Goal: Task Accomplishment & Management: Use online tool/utility

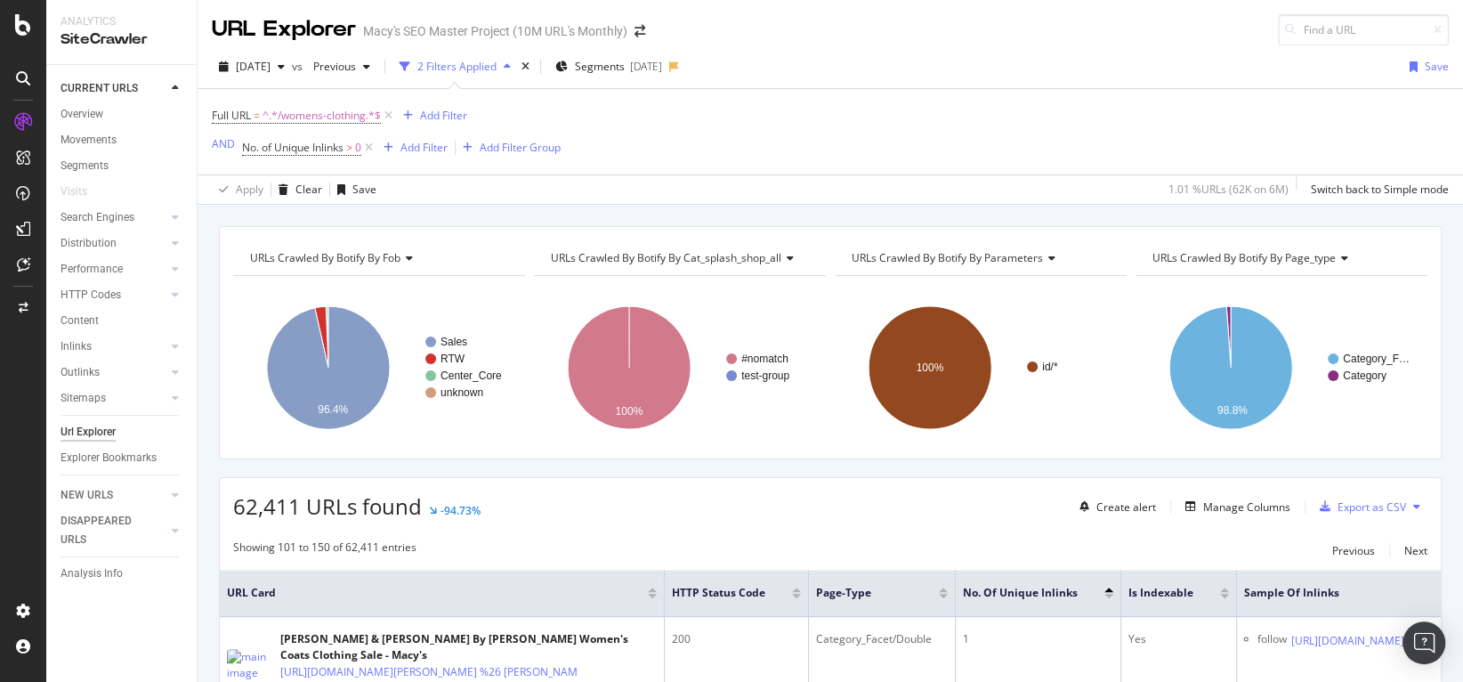
scroll to position [1098, 0]
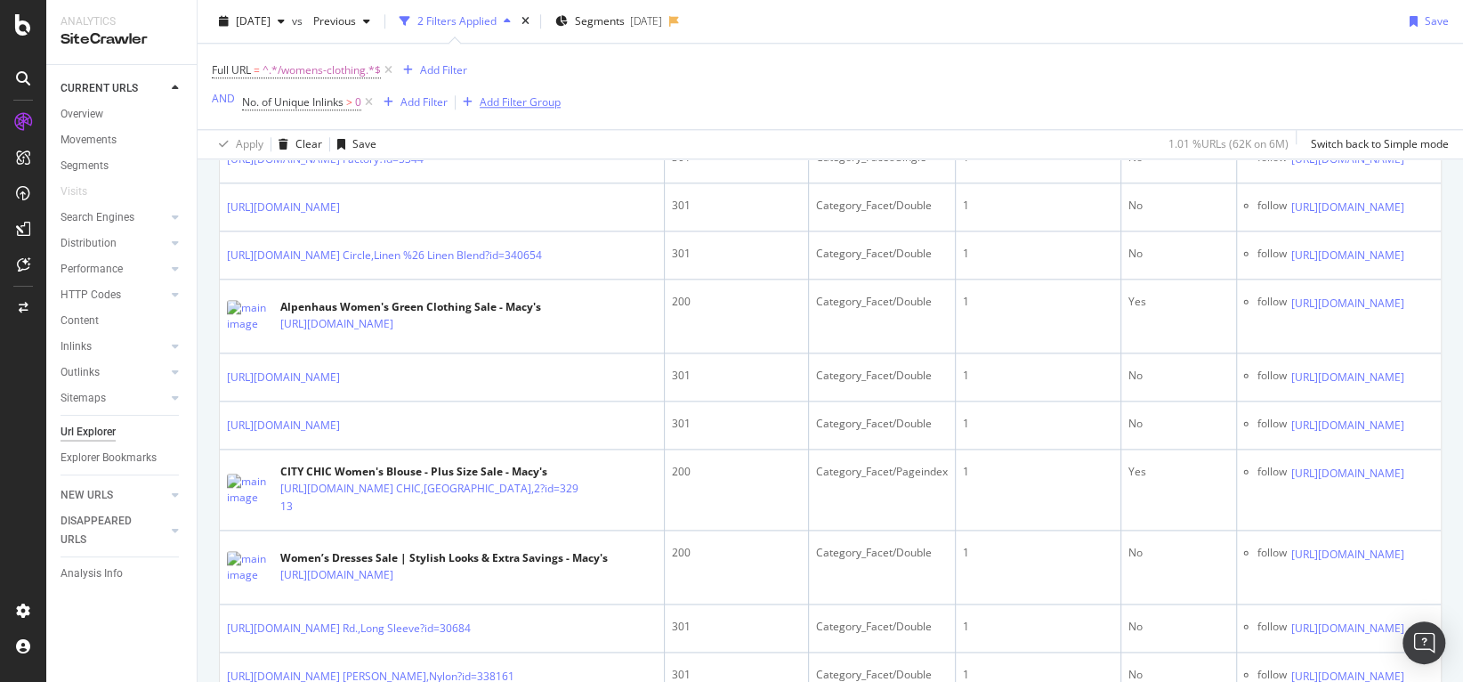
click at [531, 105] on div "Add Filter Group" at bounding box center [520, 101] width 81 height 15
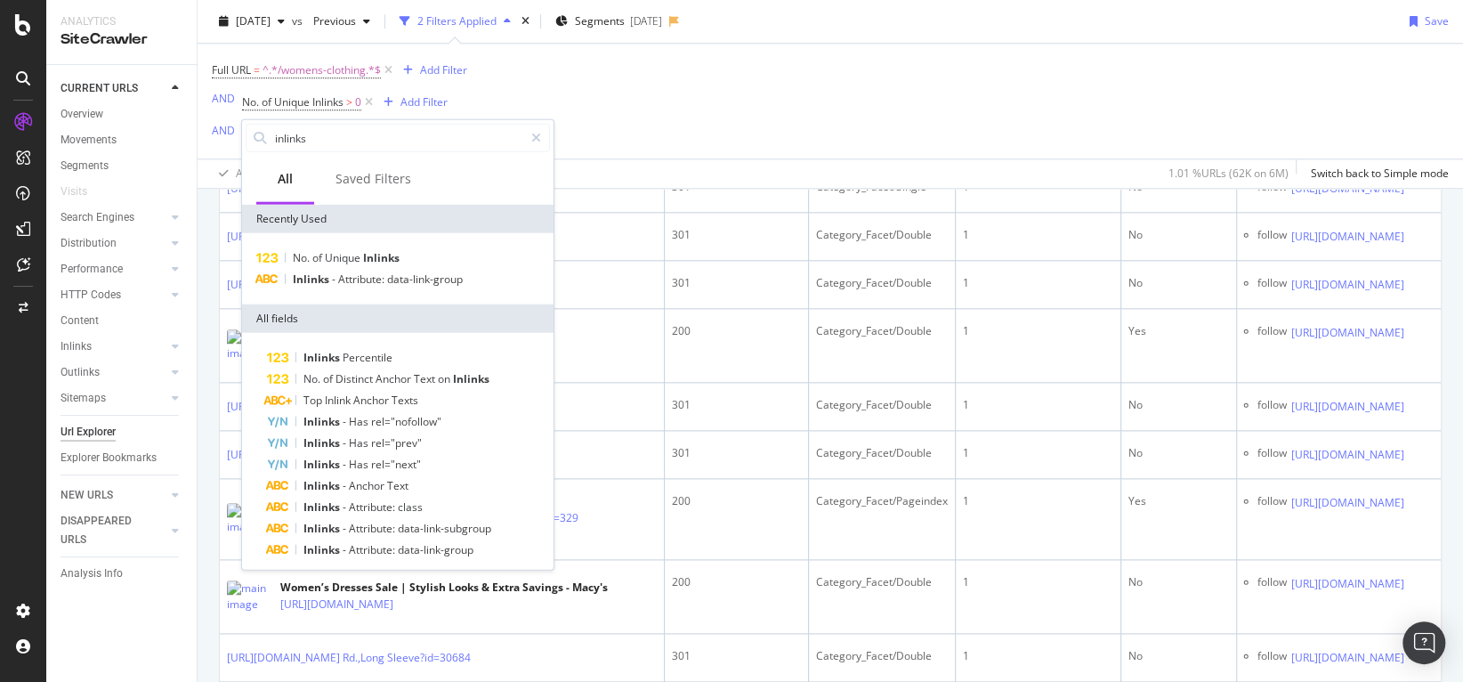
scroll to position [1129, 0]
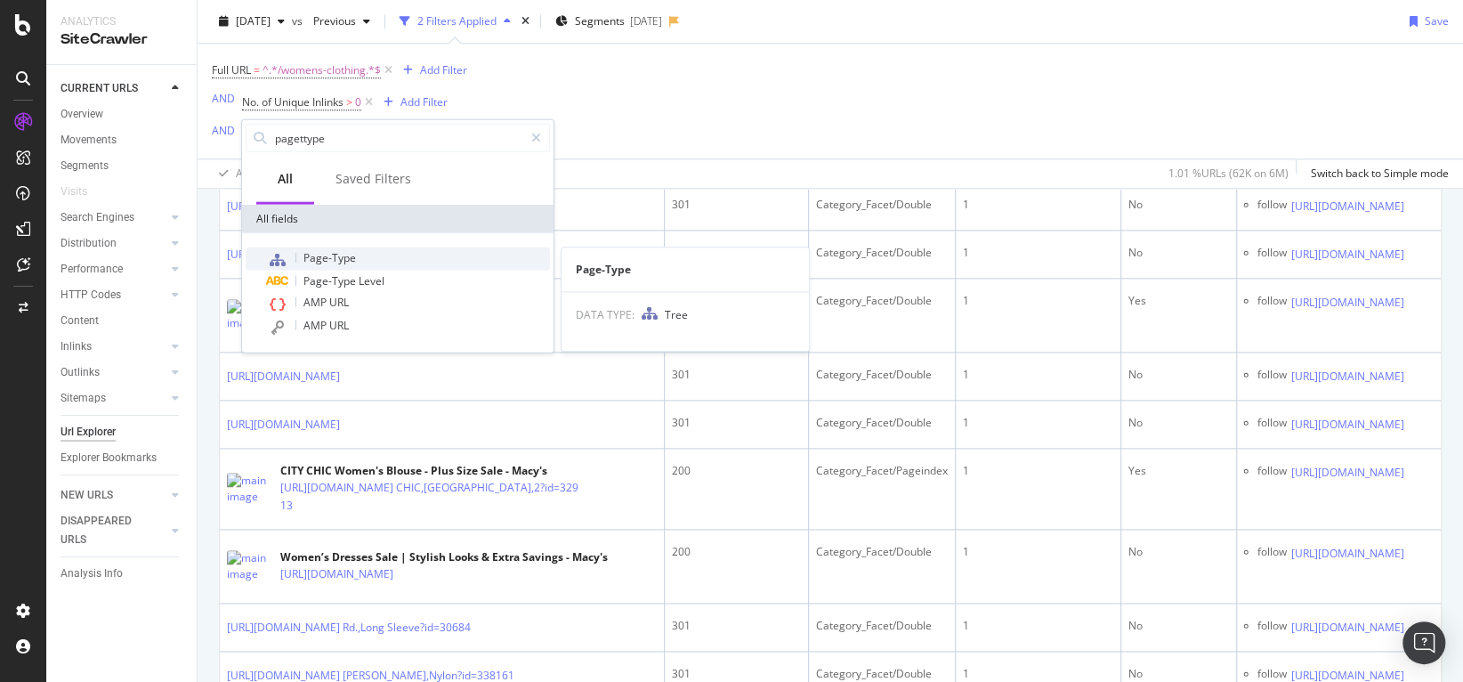
type input "pagettype"
click at [344, 254] on span "Page-Type" at bounding box center [330, 257] width 53 height 15
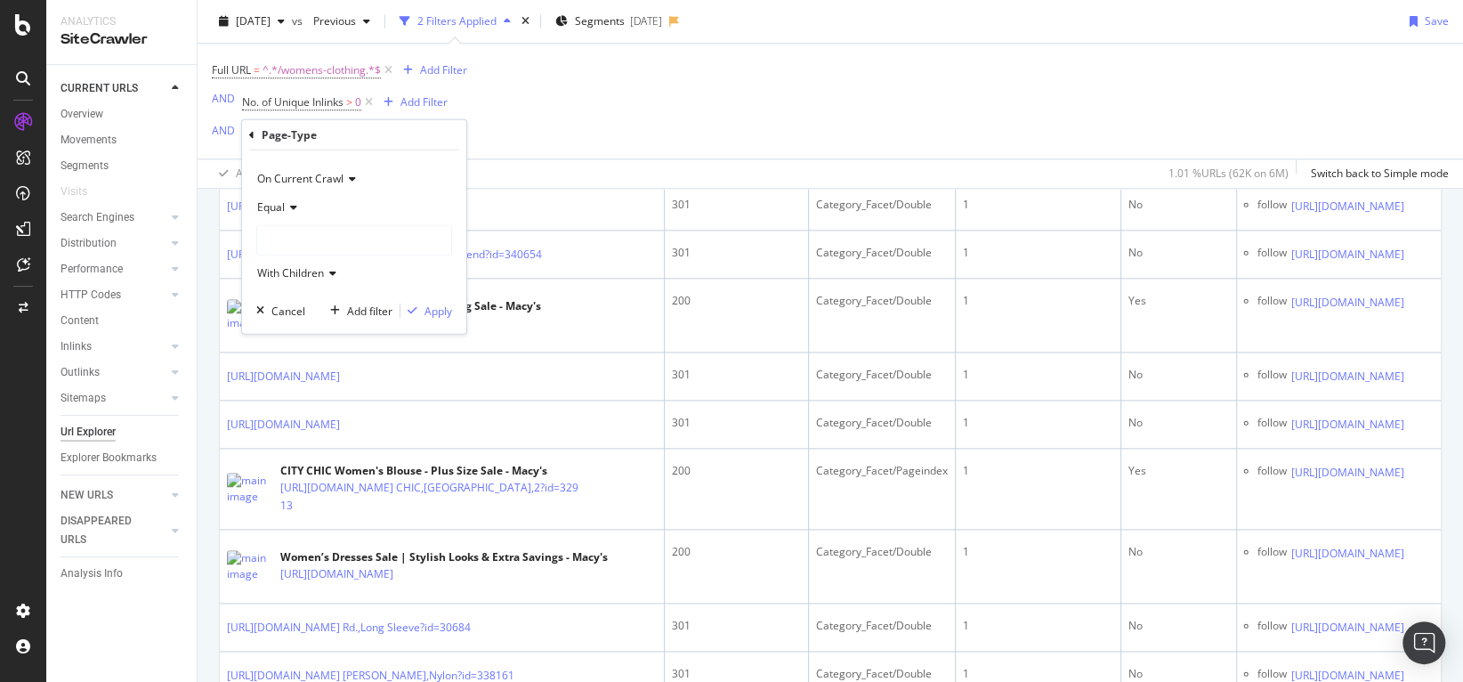
click at [288, 231] on div at bounding box center [354, 240] width 194 height 28
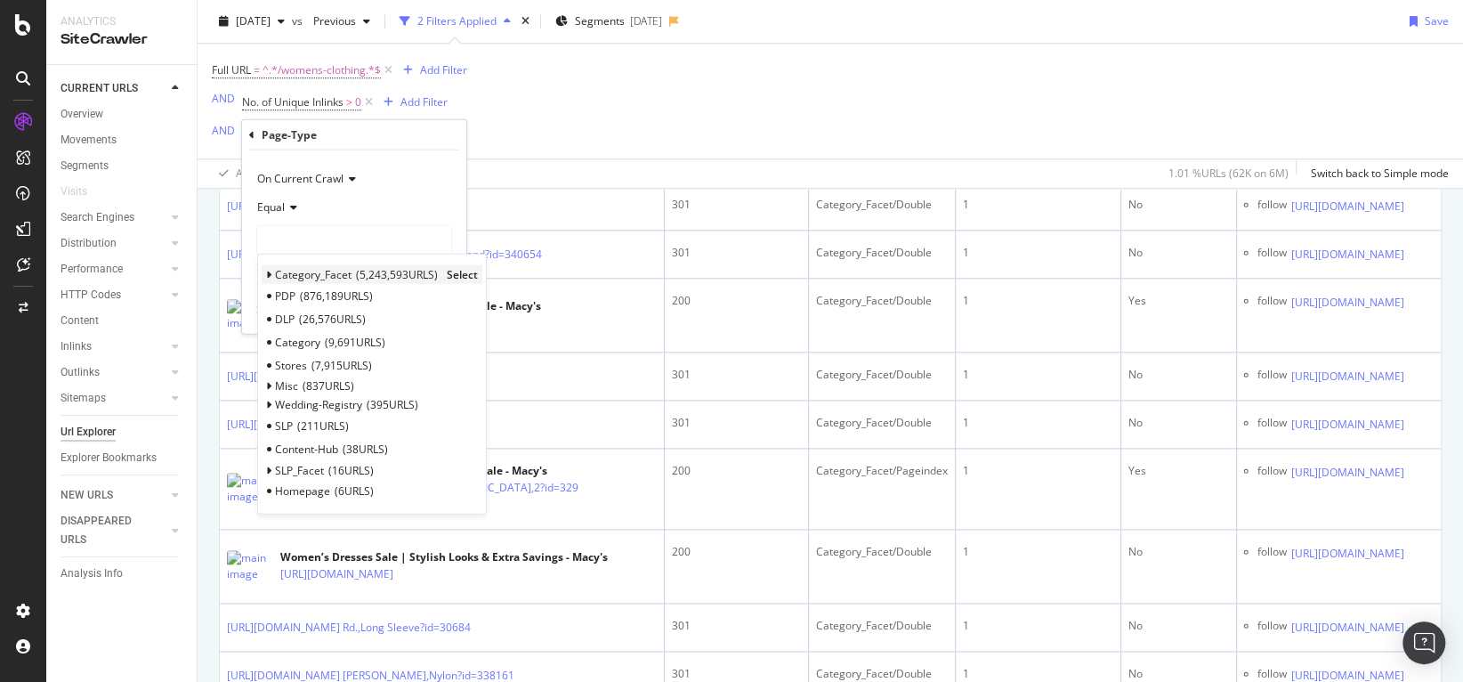
click at [271, 271] on icon at bounding box center [269, 275] width 6 height 11
